Goal: Task Accomplishment & Management: Manage account settings

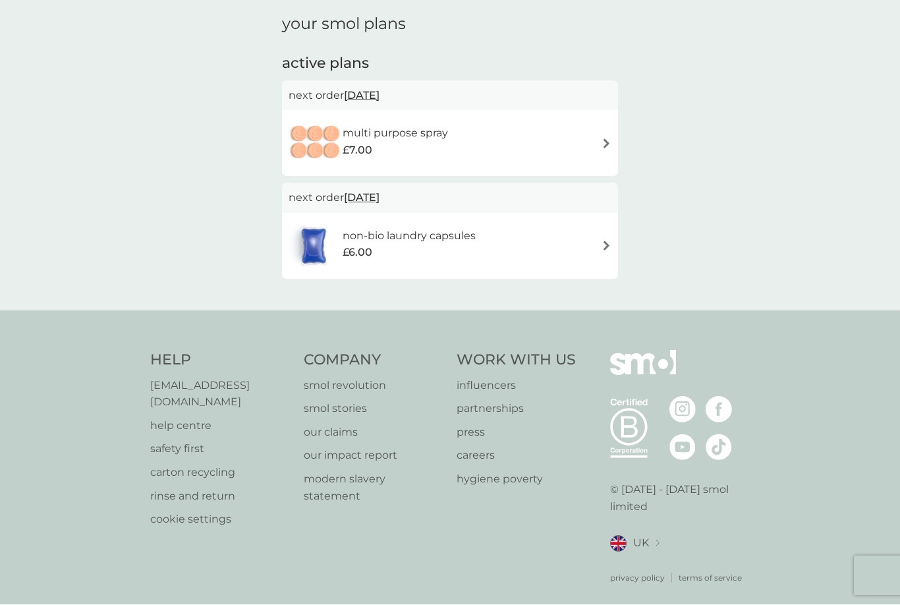
click at [604, 139] on img at bounding box center [606, 144] width 10 height 10
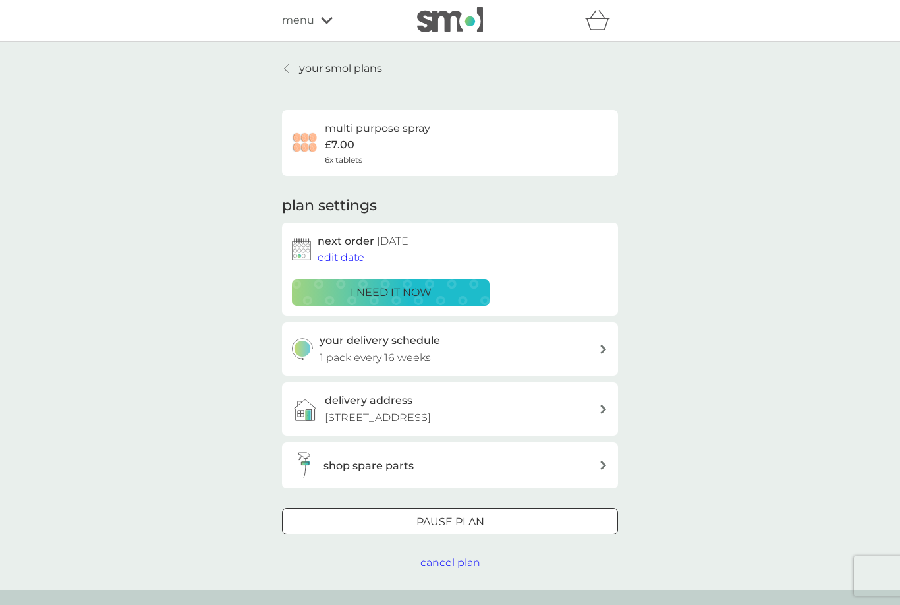
click at [332, 259] on span "edit date" at bounding box center [341, 257] width 47 height 13
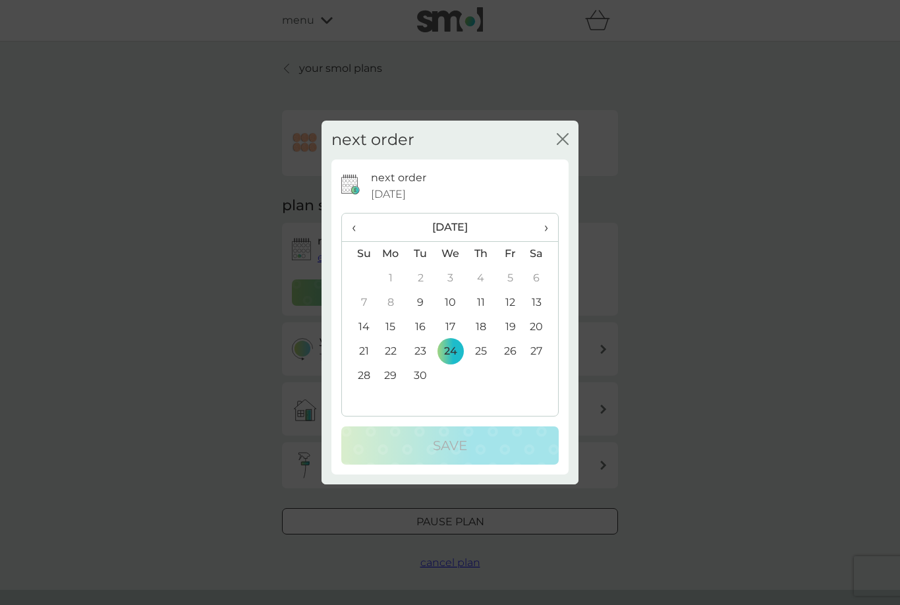
click at [549, 279] on td "6" at bounding box center [541, 278] width 33 height 24
click at [549, 271] on td "6" at bounding box center [541, 278] width 33 height 24
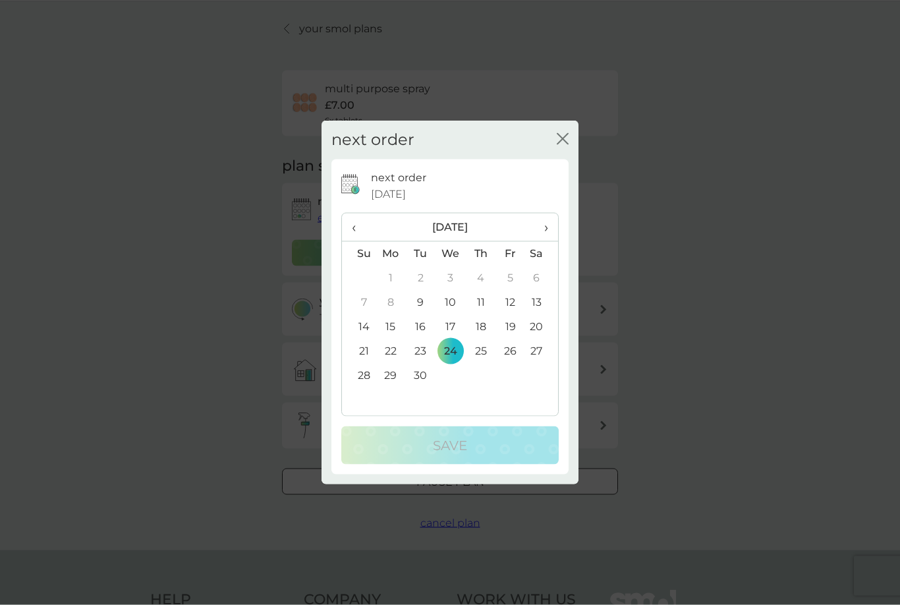
scroll to position [30, 0]
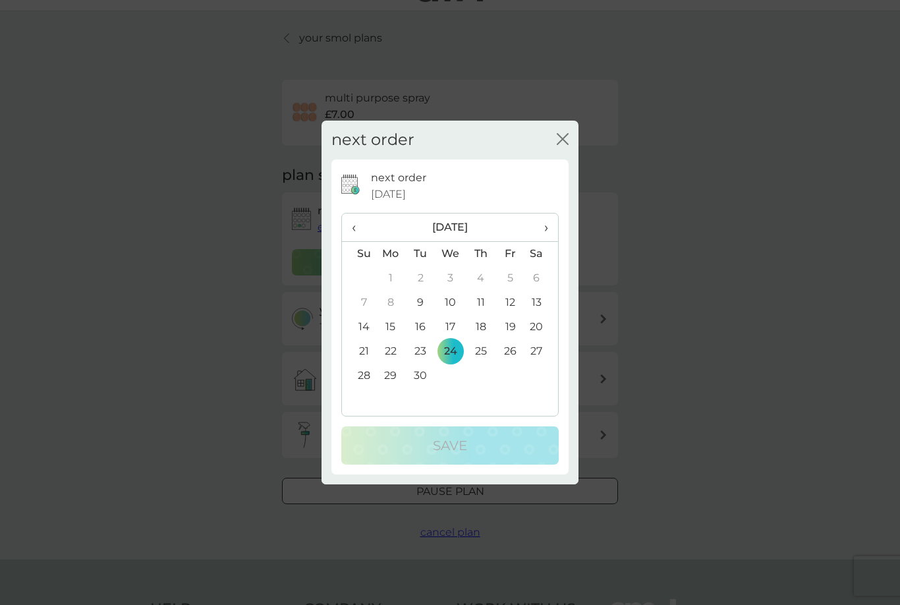
click at [543, 241] on span "›" at bounding box center [541, 227] width 13 height 28
click at [544, 241] on span "›" at bounding box center [541, 227] width 13 height 28
click at [509, 388] on td "28" at bounding box center [510, 376] width 30 height 24
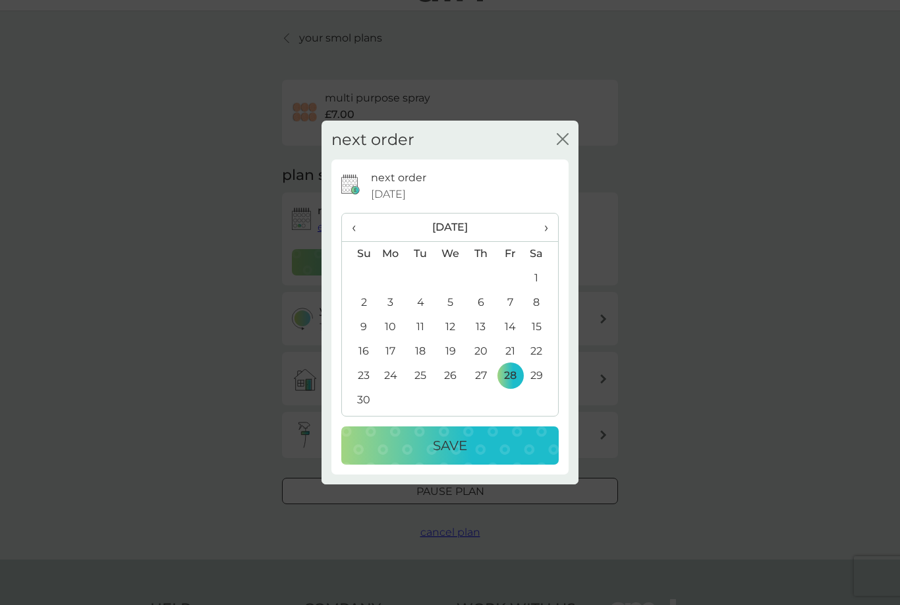
click at [453, 456] on p "Save" at bounding box center [450, 445] width 34 height 21
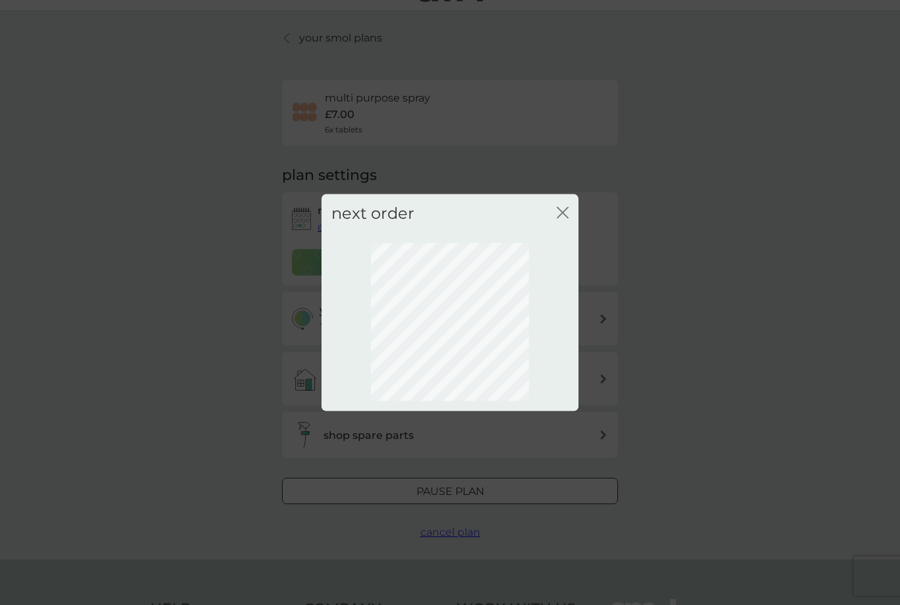
click at [567, 219] on icon "close" at bounding box center [563, 213] width 12 height 12
click at [562, 219] on icon "close" at bounding box center [563, 213] width 12 height 12
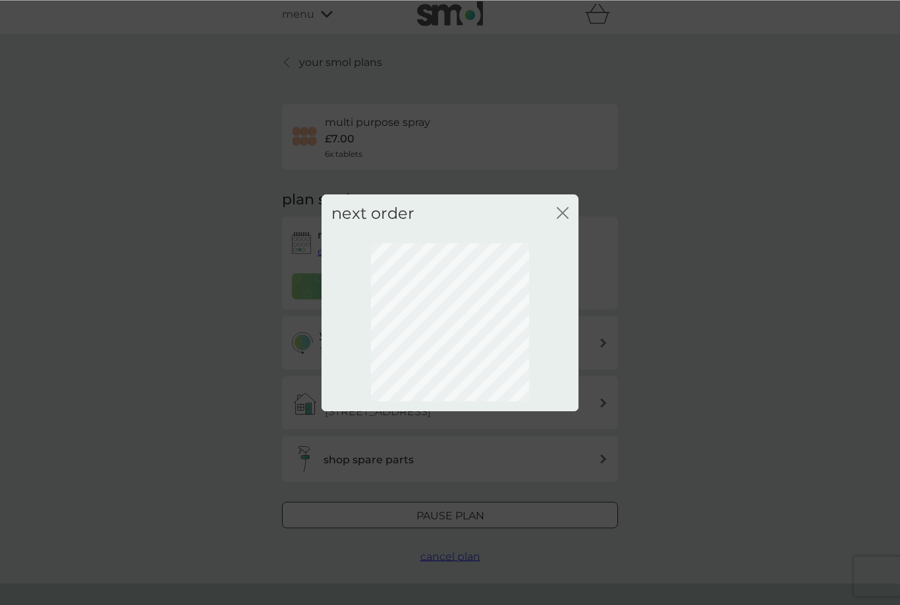
scroll to position [0, 0]
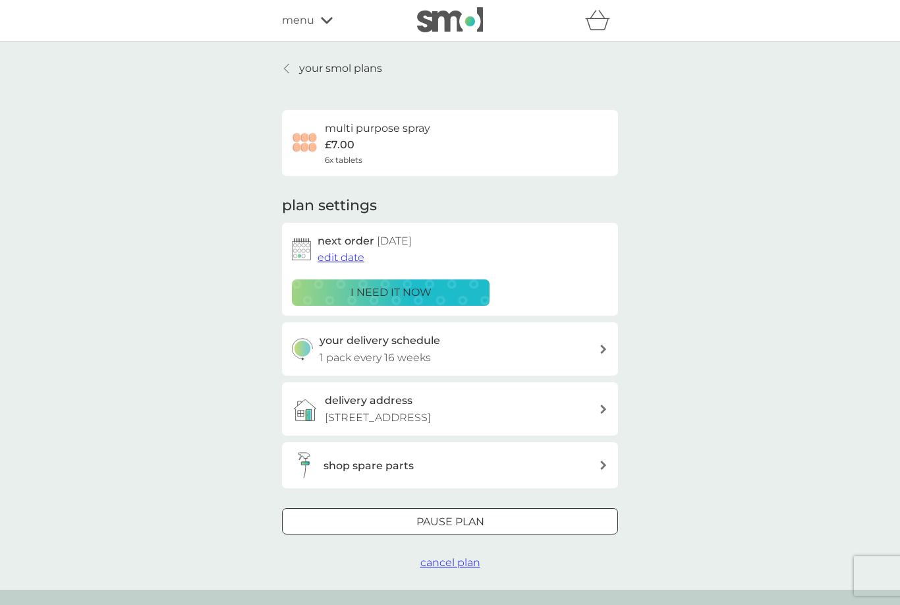
click at [299, 68] on p "your smol plans" at bounding box center [340, 68] width 83 height 17
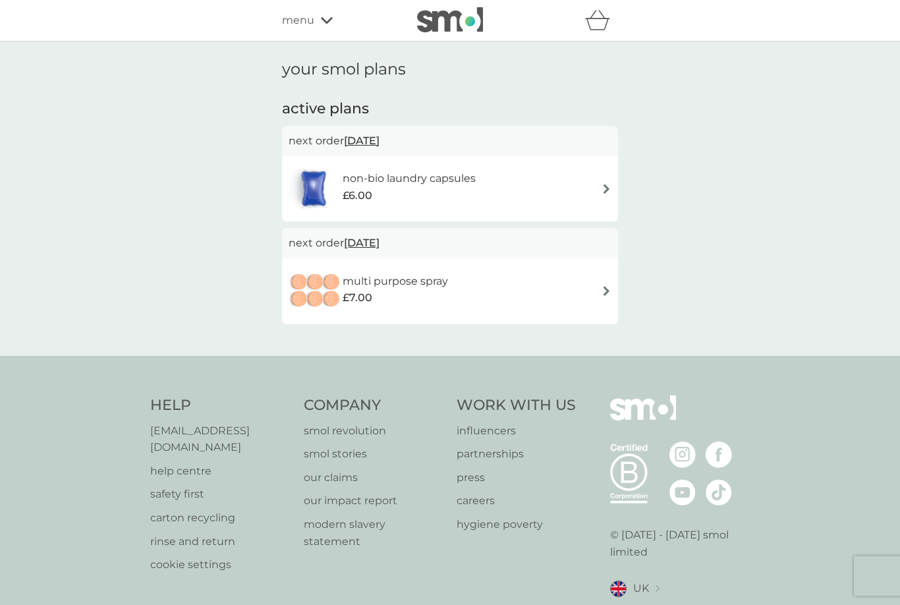
click at [605, 188] on img at bounding box center [606, 189] width 10 height 10
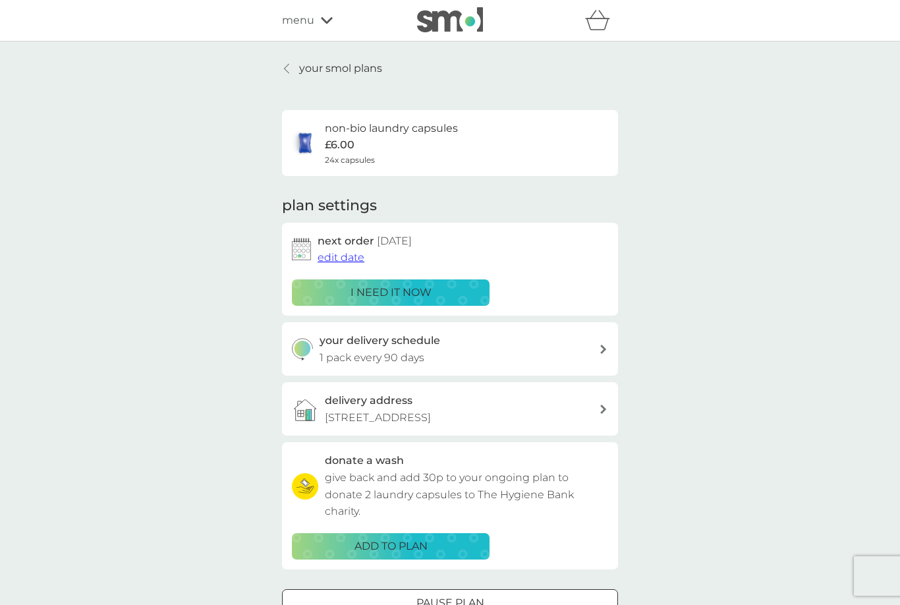
click at [374, 289] on p "i need it now" at bounding box center [390, 292] width 81 height 17
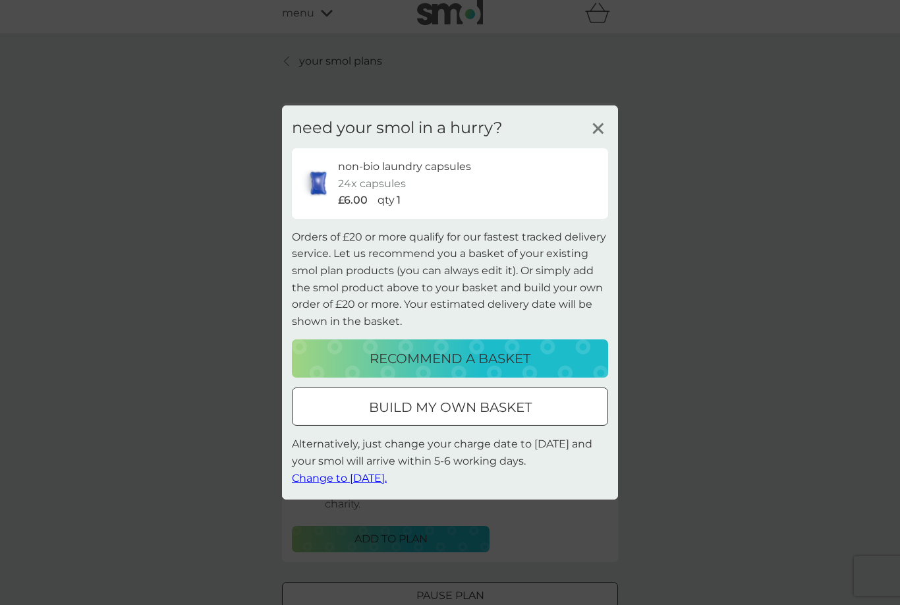
scroll to position [6, 0]
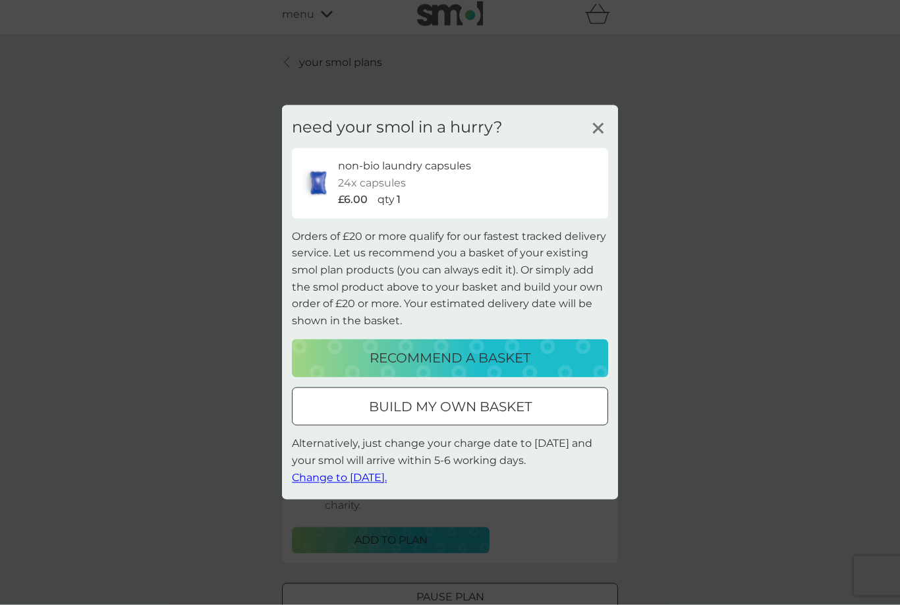
click at [352, 484] on span "Change to [DATE]." at bounding box center [339, 477] width 95 height 13
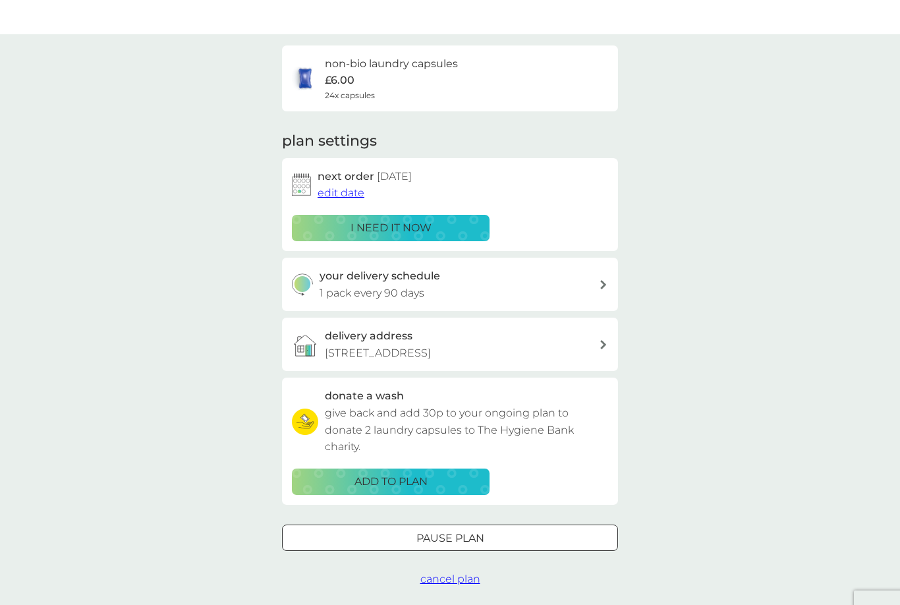
scroll to position [0, 0]
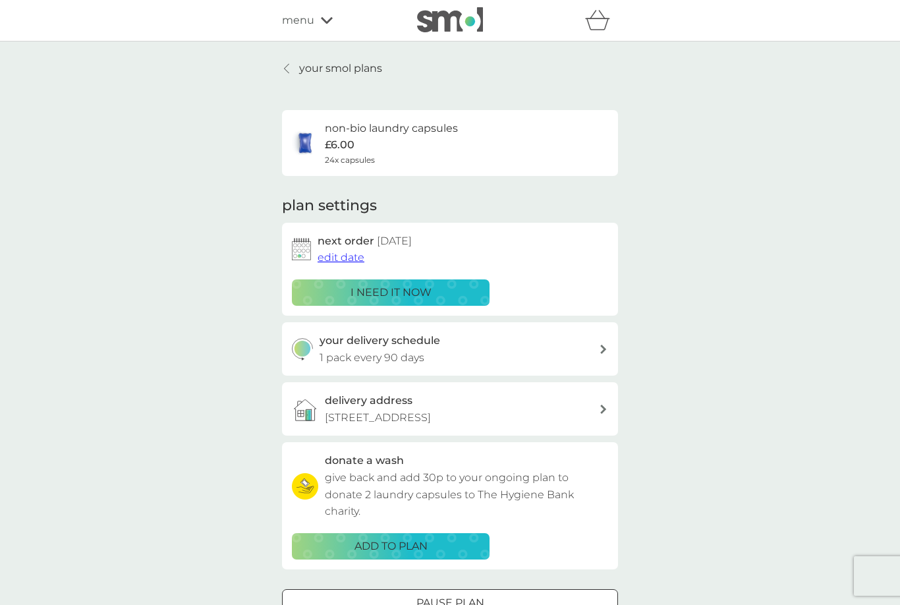
click at [314, 68] on p "your smol plans" at bounding box center [340, 68] width 83 height 17
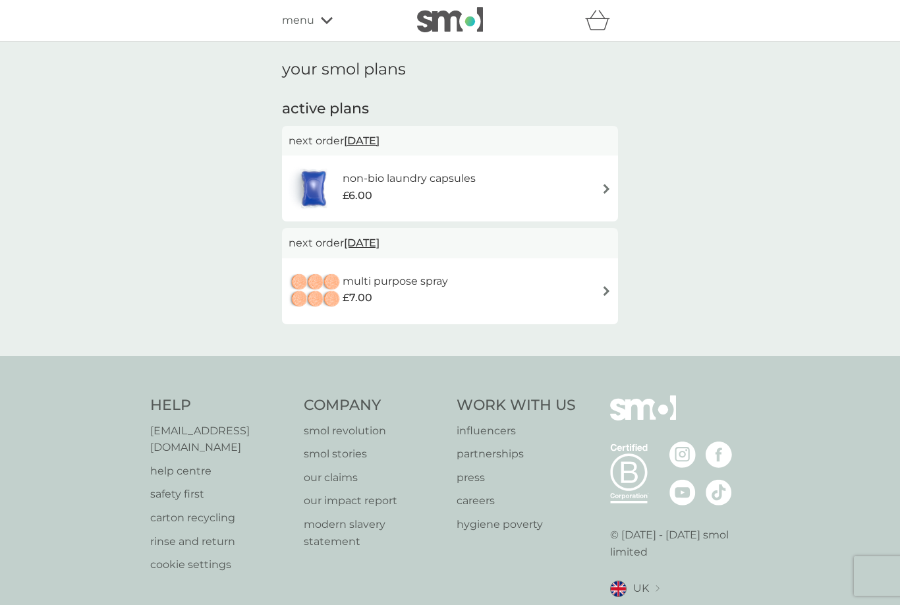
click at [302, 23] on span "menu" at bounding box center [298, 20] width 32 height 17
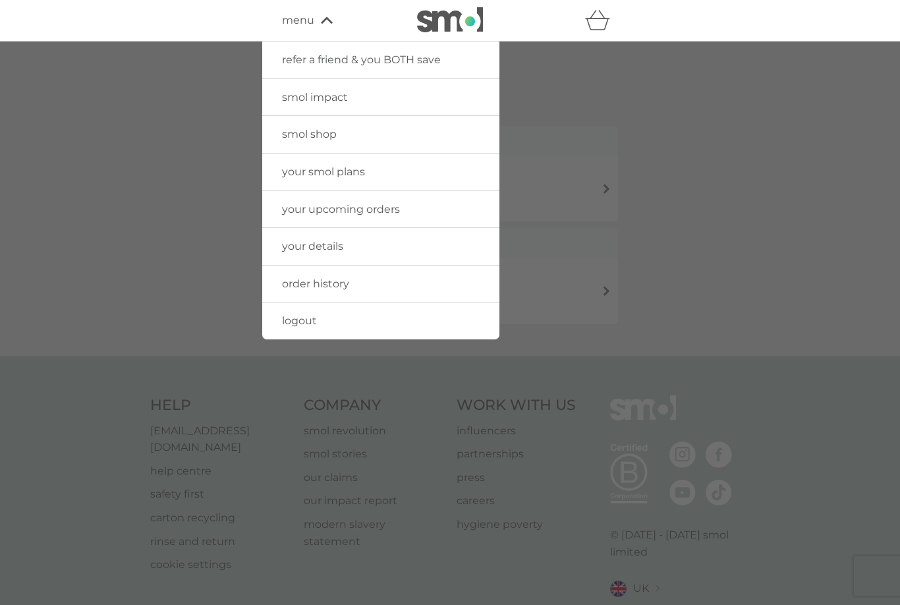
click at [291, 314] on span "logout" at bounding box center [299, 320] width 35 height 13
